Goal: Transaction & Acquisition: Purchase product/service

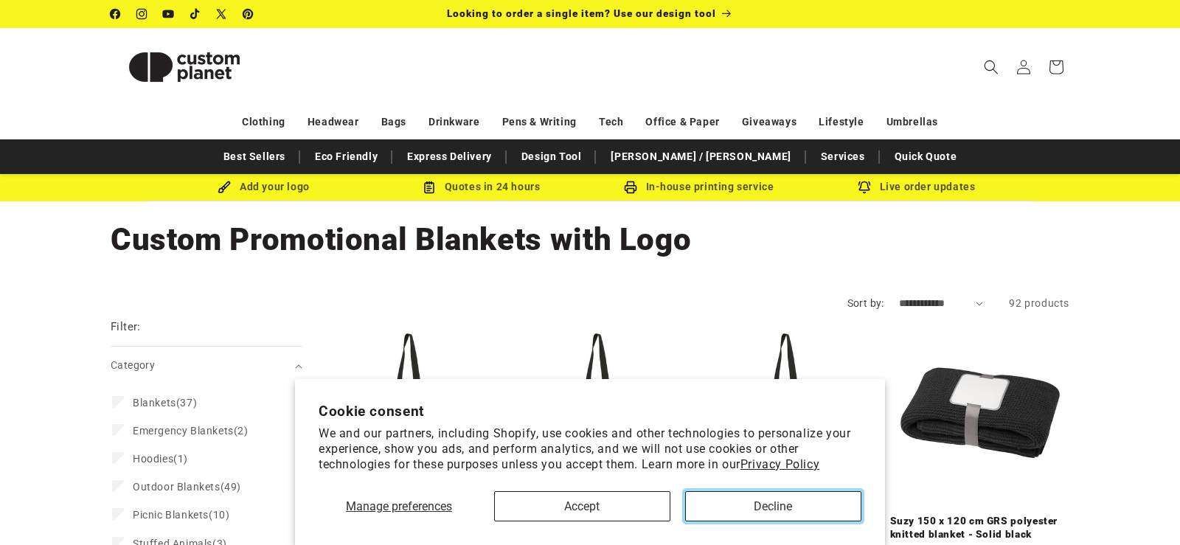
click at [739, 504] on button "Decline" at bounding box center [773, 506] width 176 height 30
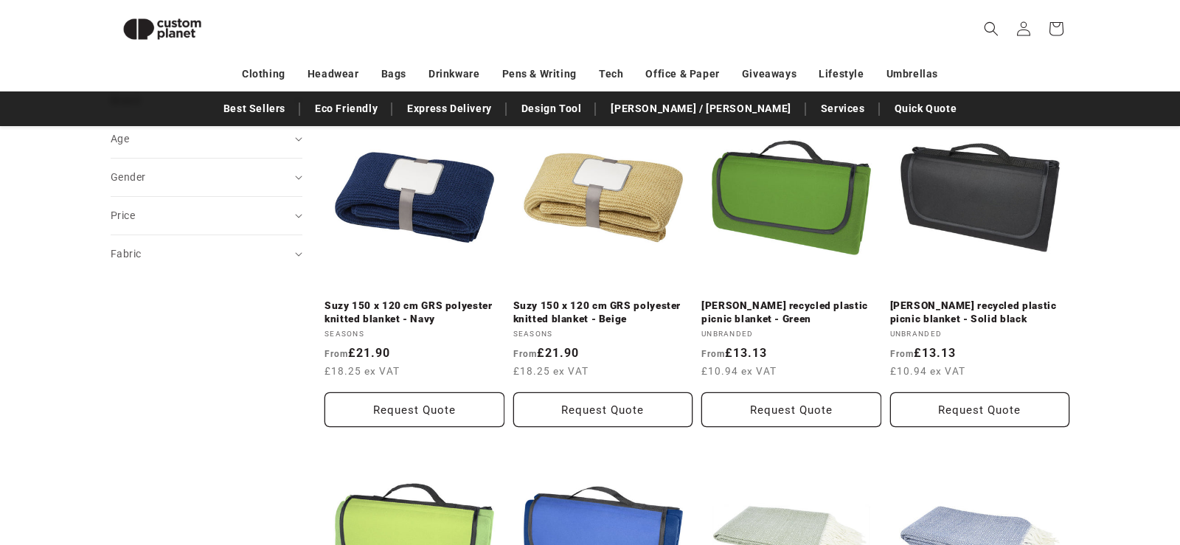
scroll to position [276, 0]
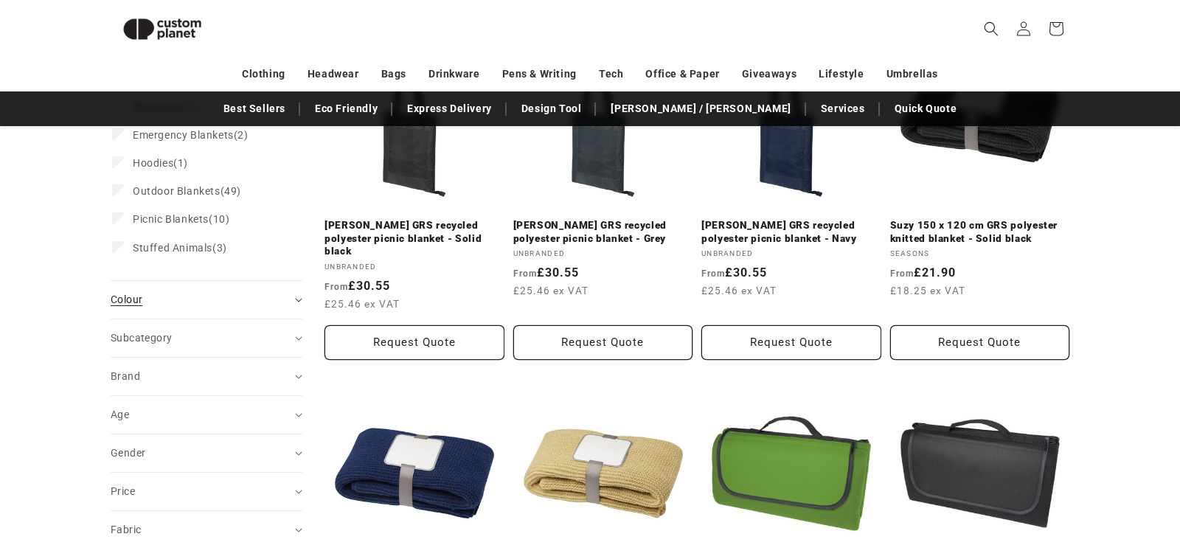
click at [293, 300] on summary "Colour (0)" at bounding box center [207, 300] width 192 height 38
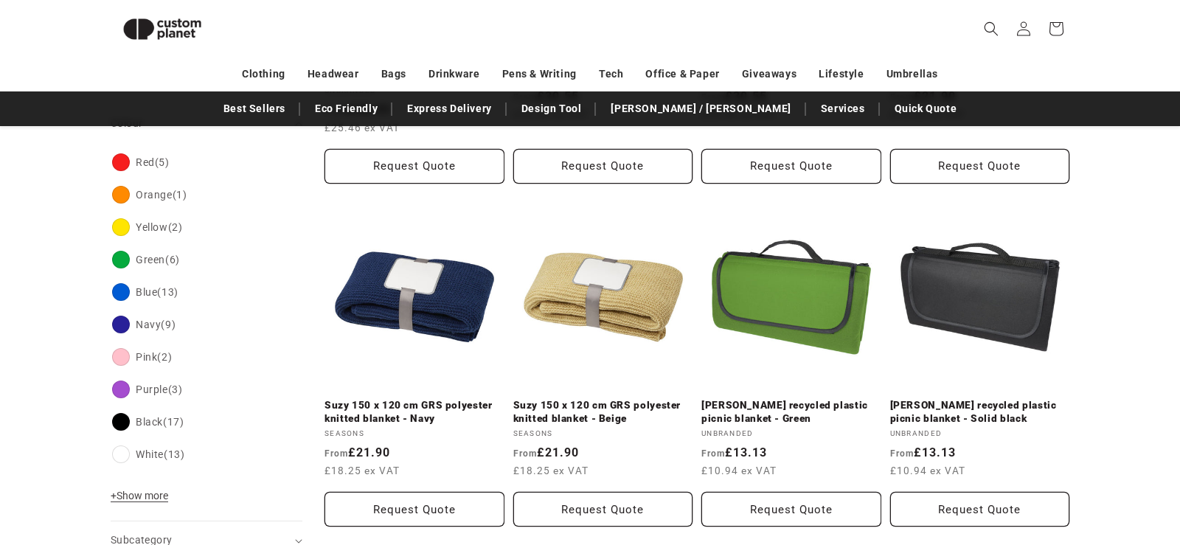
scroll to position [551, 0]
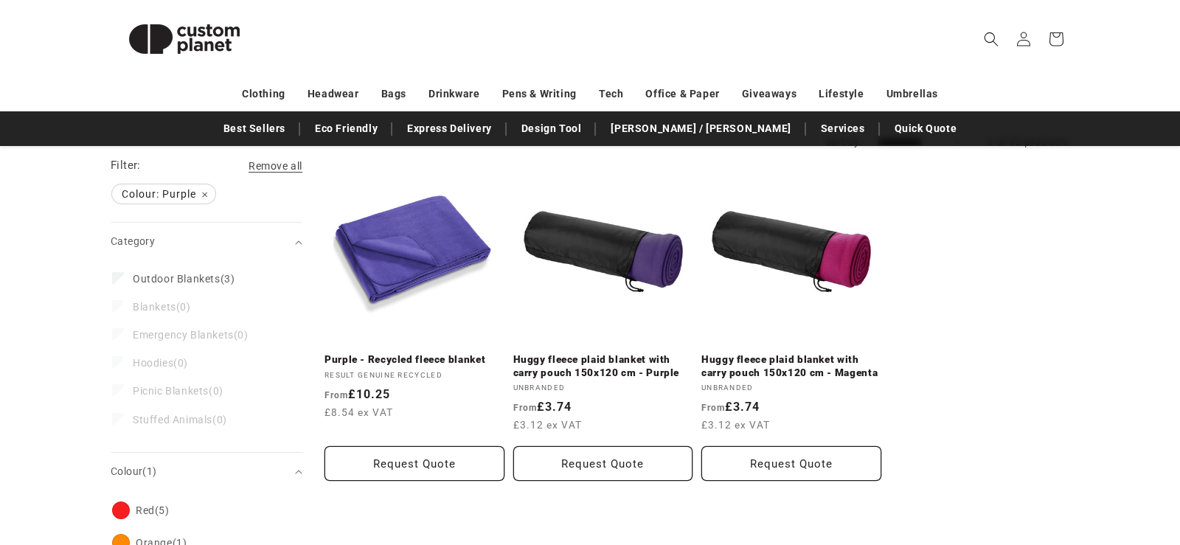
scroll to position [167, 0]
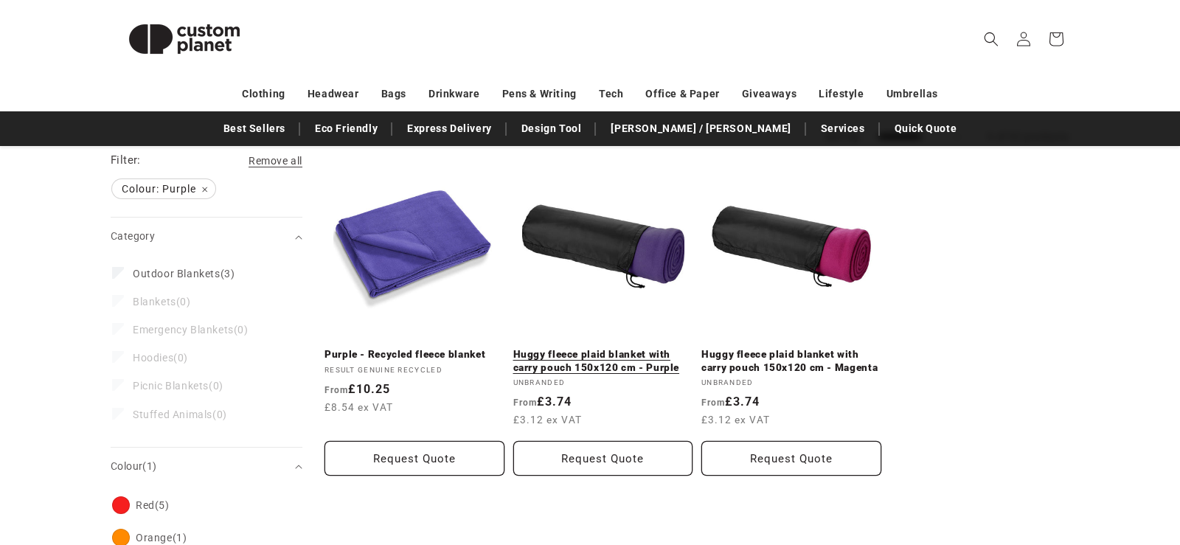
click at [592, 353] on link "Huggy fleece plaid blanket with carry pouch 150x120 cm - Purple" at bounding box center [603, 361] width 180 height 26
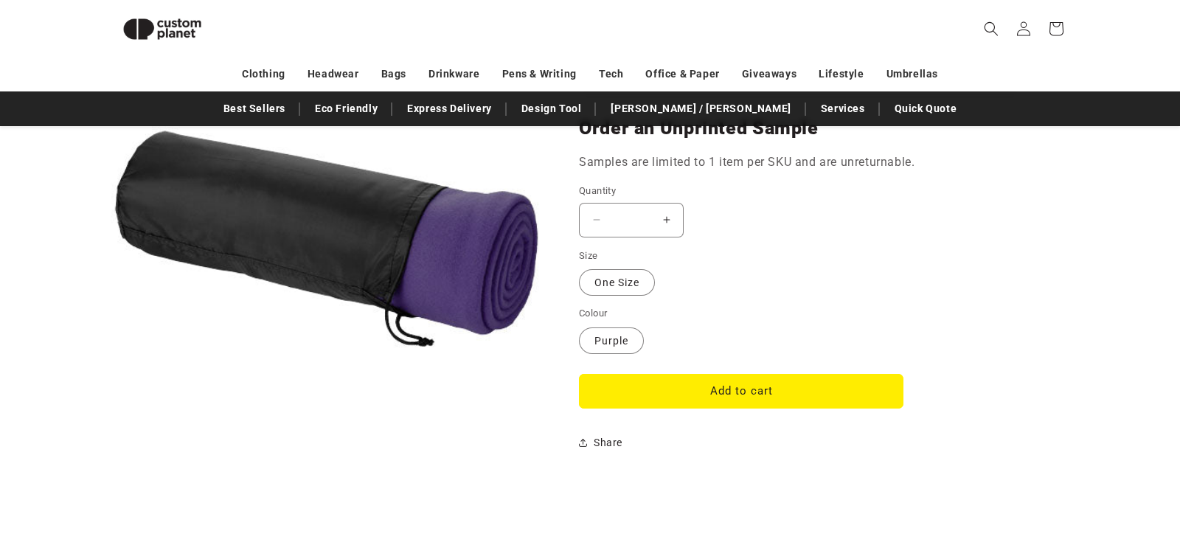
scroll to position [1103, 0]
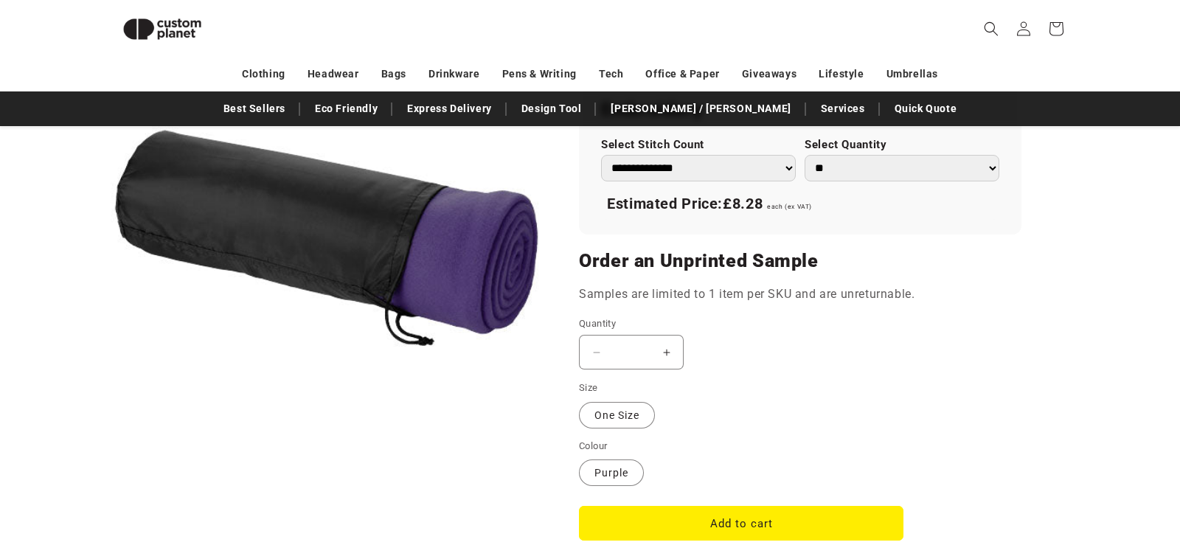
click at [671, 352] on button "Increase quantity for Huggy fleece plaid blanket with carry pouch 150x120 cm - …" at bounding box center [665, 352] width 33 height 35
click at [652, 352] on button "Increase quantity for Huggy fleece plaid blanket with carry pouch 150x120 cm - …" at bounding box center [665, 352] width 33 height 35
click at [667, 352] on button "Increase quantity for Huggy fleece plaid blanket with carry pouch 150x120 cm - …" at bounding box center [665, 352] width 33 height 35
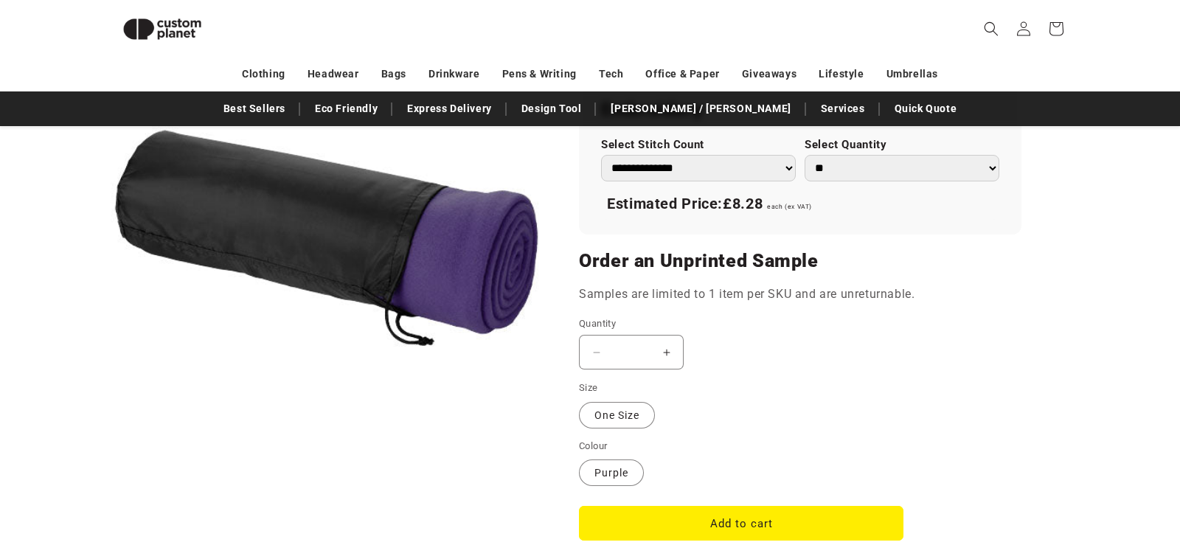
click at [631, 344] on input "*" at bounding box center [631, 352] width 37 height 35
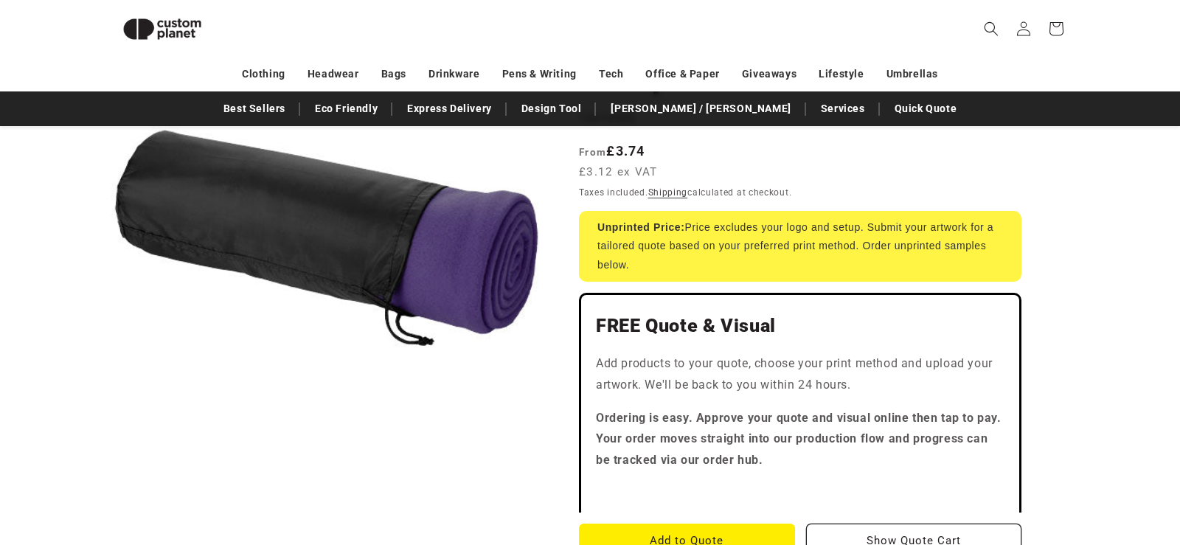
scroll to position [0, 0]
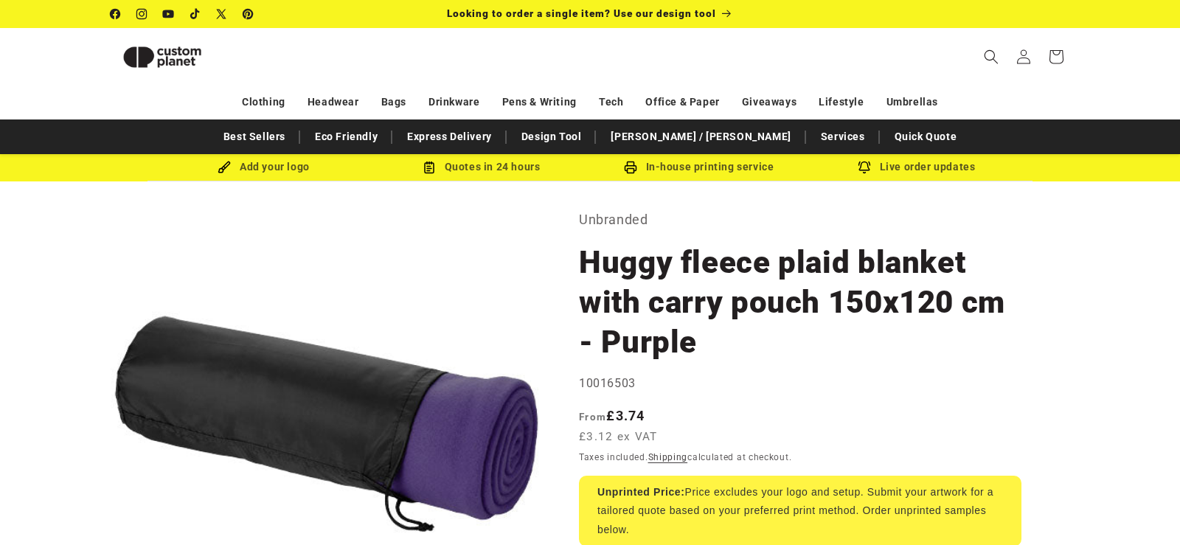
type input "**"
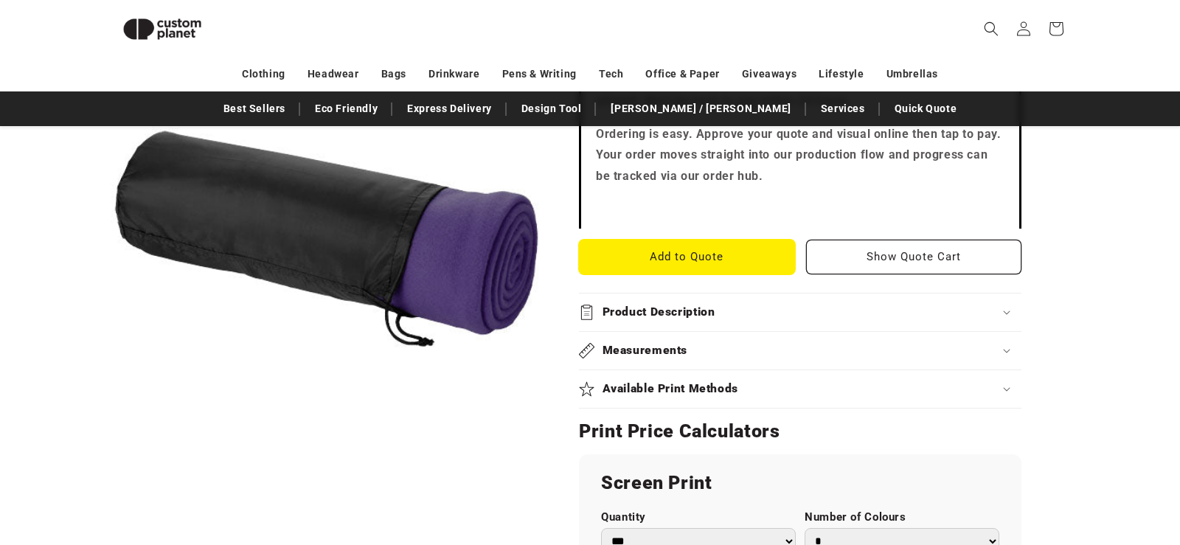
scroll to position [569, 0]
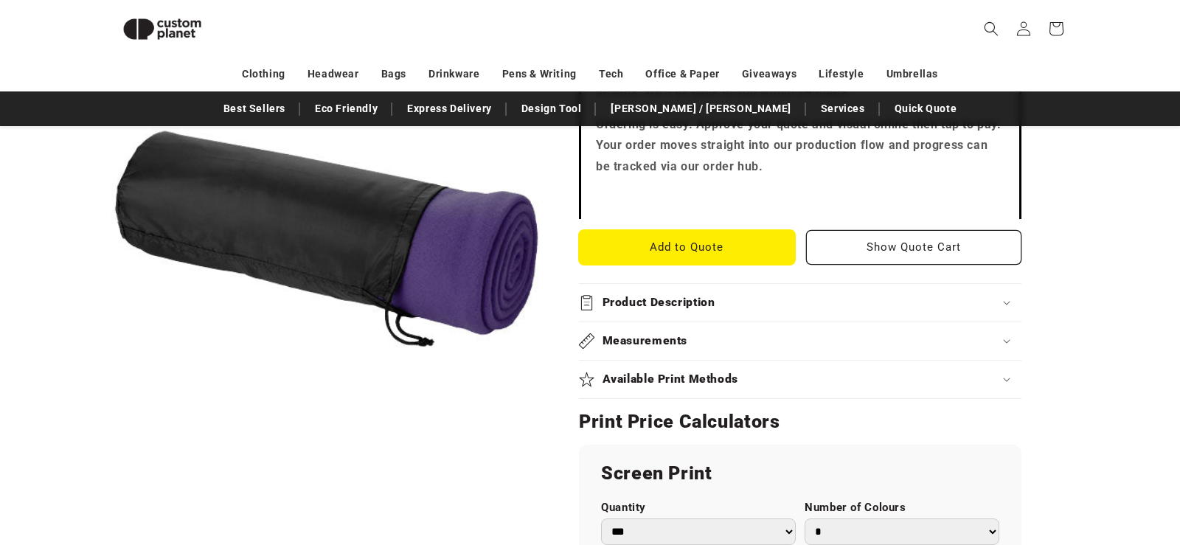
click at [714, 247] on button "Add to Quote" at bounding box center [687, 247] width 216 height 35
